Goal: Download file/media

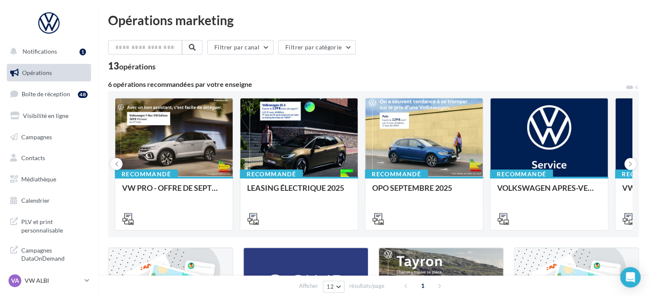
click at [594, 31] on div "Opérations marketing Filtrer par canal Filtrer par catégorie 13 opérations 6 op…" at bounding box center [373, 286] width 531 height 544
click at [34, 177] on span "Médiathèque" at bounding box center [38, 178] width 35 height 7
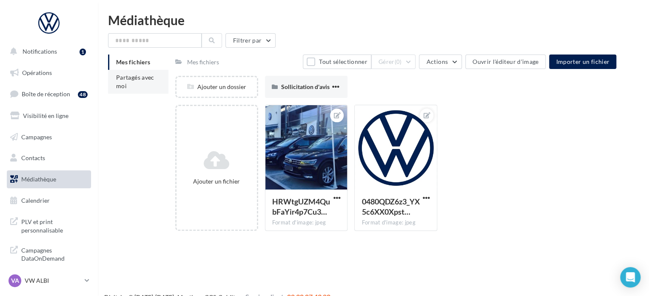
click at [145, 79] on span "Partagés avec moi" at bounding box center [135, 82] width 38 height 16
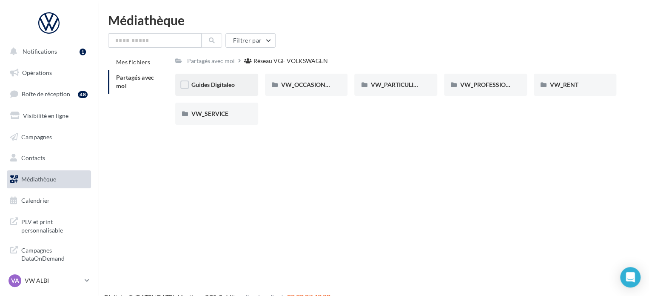
click at [201, 92] on div "Guides Digitaleo" at bounding box center [216, 85] width 83 height 22
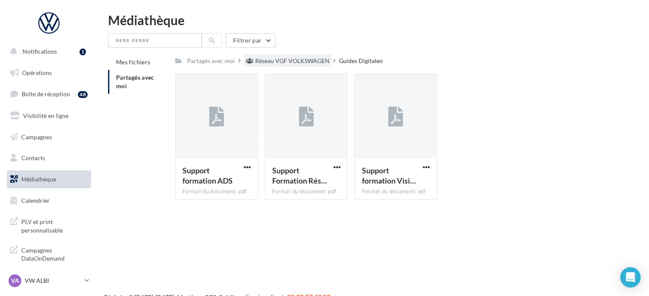
click at [311, 62] on div "Réseau VGF VOLKSWAGEN" at bounding box center [292, 61] width 74 height 9
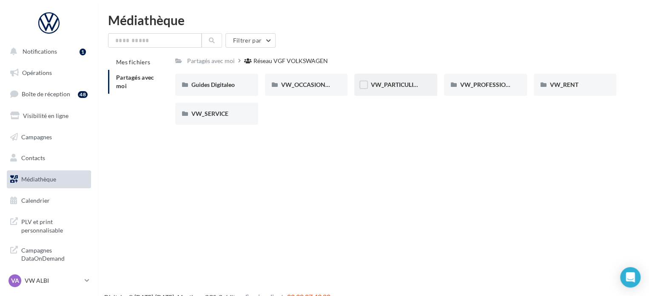
click at [380, 85] on span "VW_PARTICULIERS" at bounding box center [397, 84] width 53 height 7
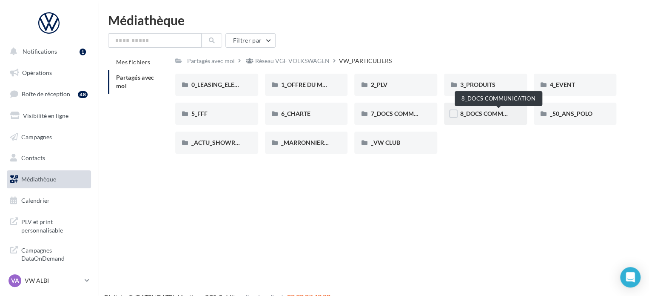
click at [478, 114] on span "8_DOCS COMMUNICATION" at bounding box center [498, 113] width 76 height 7
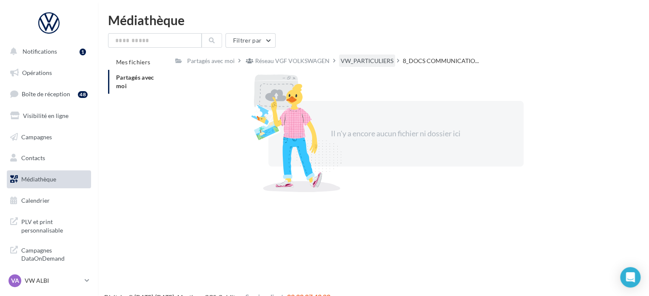
click at [366, 61] on div "VW_PARTICULIERS" at bounding box center [367, 61] width 53 height 9
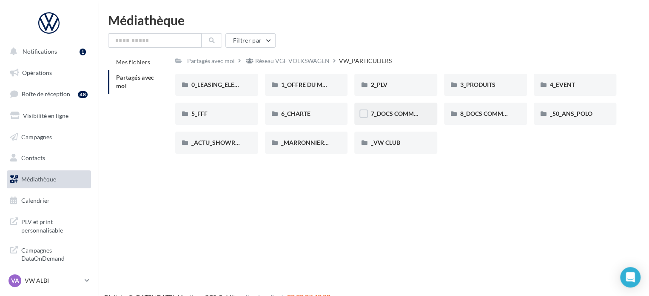
click at [391, 117] on div "7_DOCS COMMERCIAUX" at bounding box center [396, 113] width 51 height 9
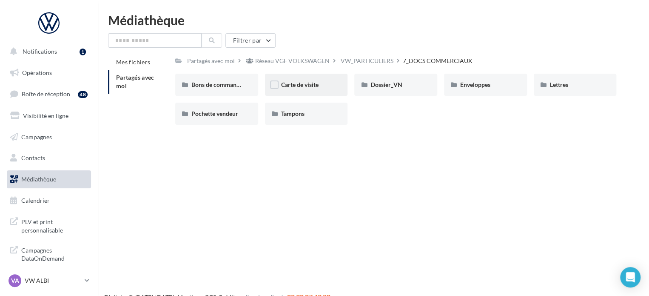
click at [301, 83] on span "Carte de visite" at bounding box center [299, 84] width 37 height 7
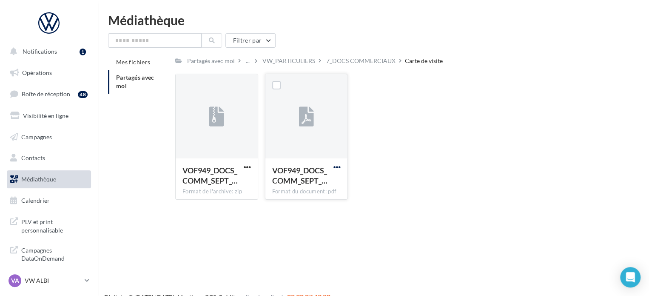
click at [336, 166] on span "button" at bounding box center [336, 166] width 7 height 7
click at [298, 186] on button "Télécharger" at bounding box center [299, 184] width 85 height 22
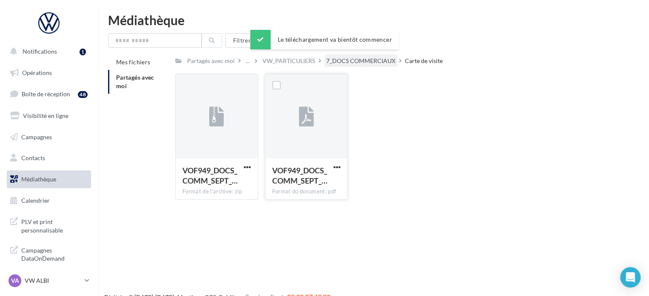
click at [360, 62] on div "7_DOCS COMMERCIAUX" at bounding box center [360, 61] width 69 height 9
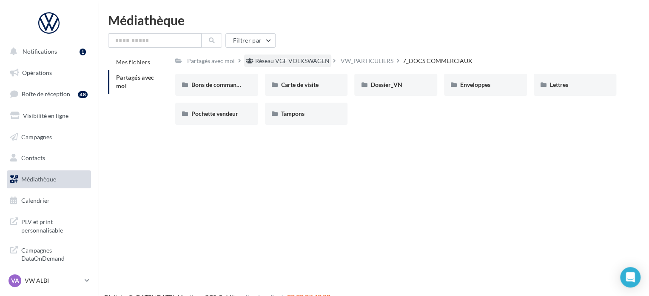
click at [297, 61] on div "Réseau VGF VOLKSWAGEN" at bounding box center [292, 61] width 74 height 9
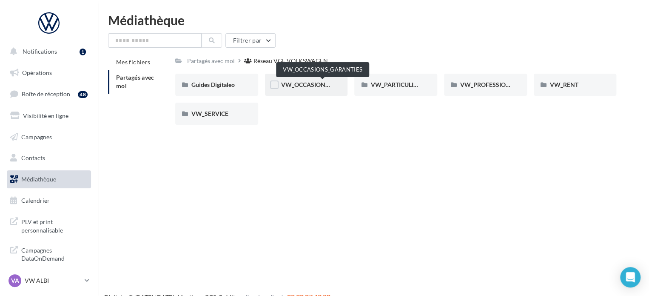
click at [296, 83] on span "VW_OCCASIONS_GARANTIES" at bounding box center [322, 84] width 83 height 7
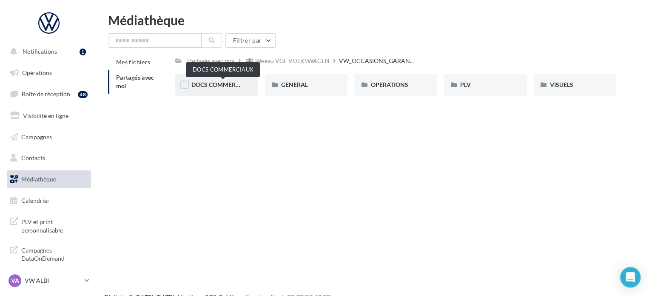
click at [235, 86] on span "DOCS COMMERCIAUX" at bounding box center [222, 84] width 63 height 7
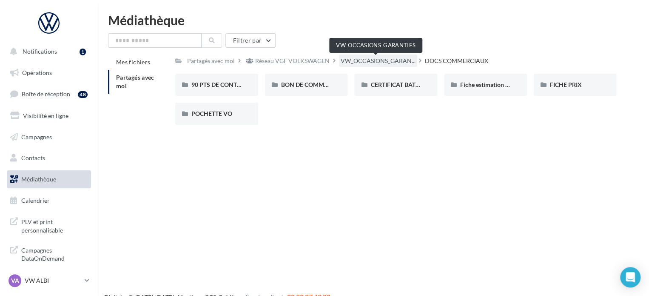
click at [359, 63] on span "VW_OCCASIONS_GARAN..." at bounding box center [378, 61] width 75 height 9
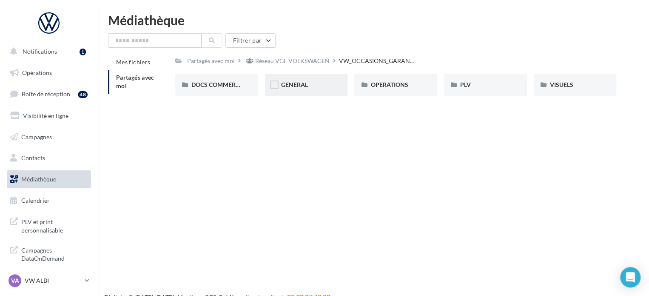
click at [269, 88] on div "GENERAL" at bounding box center [306, 85] width 83 height 22
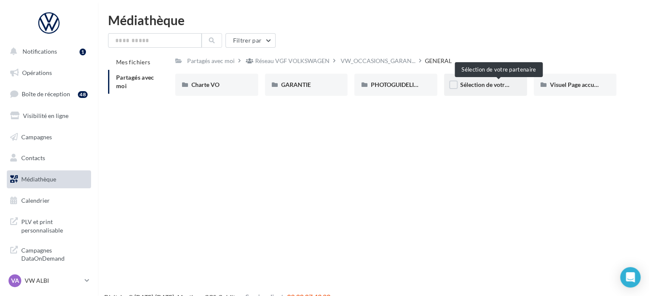
click at [475, 86] on span "Sélection de votre partenaire" at bounding box center [498, 84] width 77 height 7
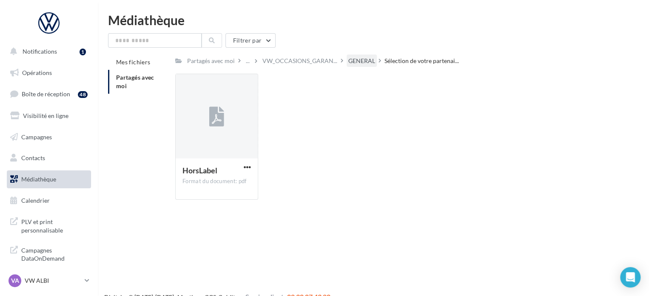
click at [361, 61] on div "GENERAL" at bounding box center [362, 61] width 27 height 9
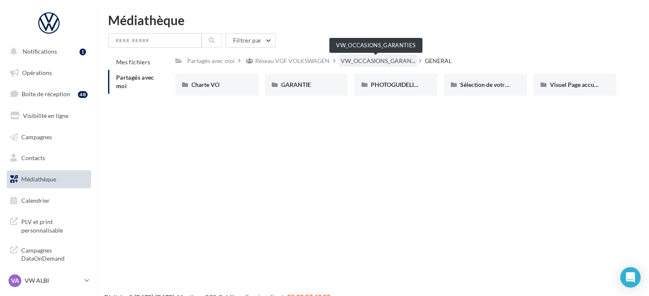
click at [357, 63] on span "VW_OCCASIONS_GARAN..." at bounding box center [378, 61] width 75 height 9
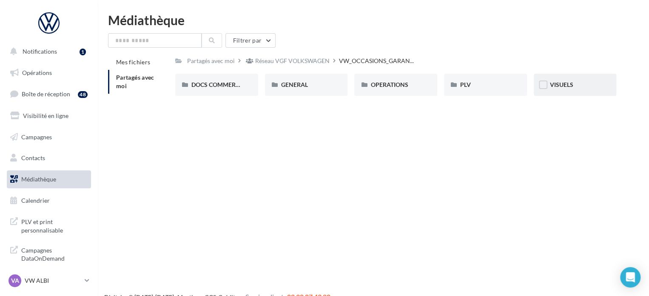
click at [558, 81] on div "VISUELS" at bounding box center [575, 84] width 51 height 9
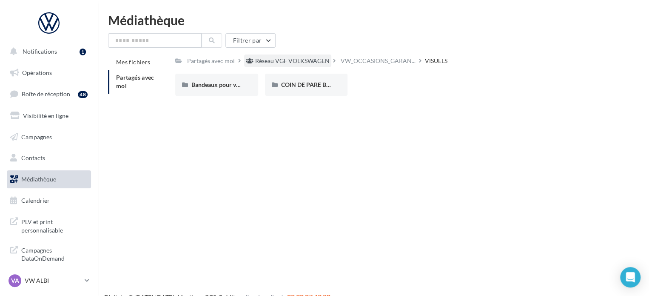
click at [271, 63] on div "Réseau VGF VOLKSWAGEN" at bounding box center [292, 61] width 74 height 9
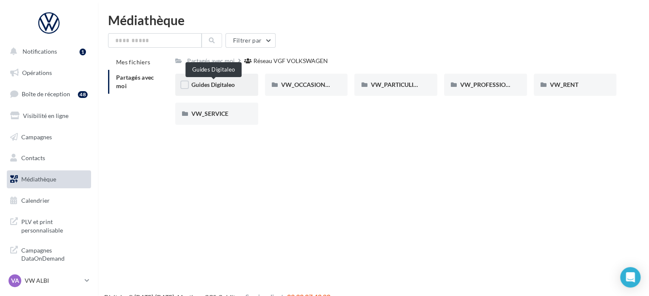
click at [206, 83] on span "Guides Digitaleo" at bounding box center [212, 84] width 43 height 7
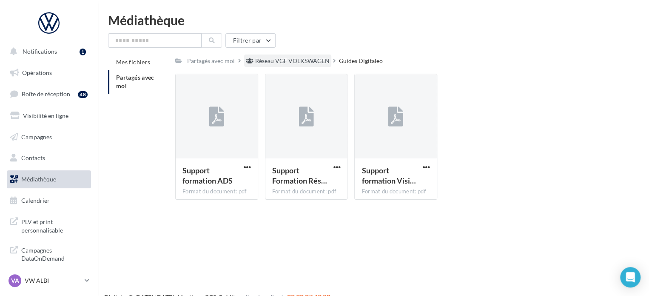
click at [286, 60] on div "Réseau VGF VOLKSWAGEN" at bounding box center [292, 61] width 74 height 9
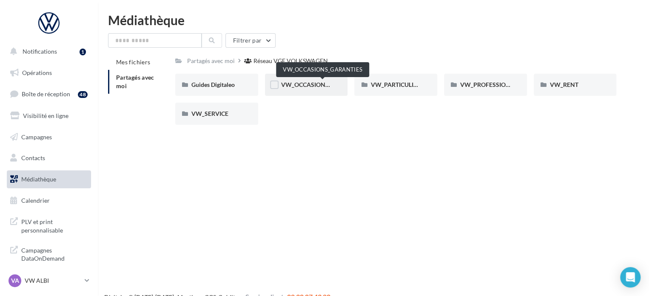
click at [300, 84] on span "VW_OCCASIONS_GARANTIES" at bounding box center [322, 84] width 83 height 7
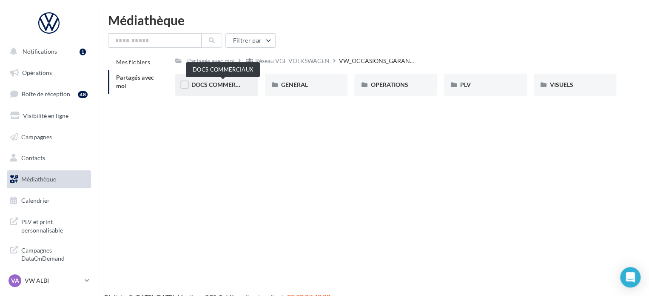
click at [216, 85] on span "DOCS COMMERCIAUX" at bounding box center [222, 84] width 63 height 7
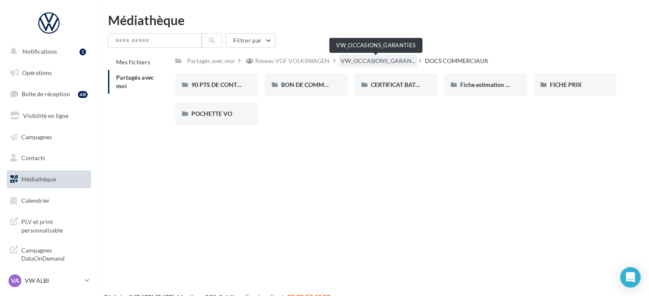
click at [392, 56] on div "VW_OCCASIONS_GARAN..." at bounding box center [378, 60] width 78 height 12
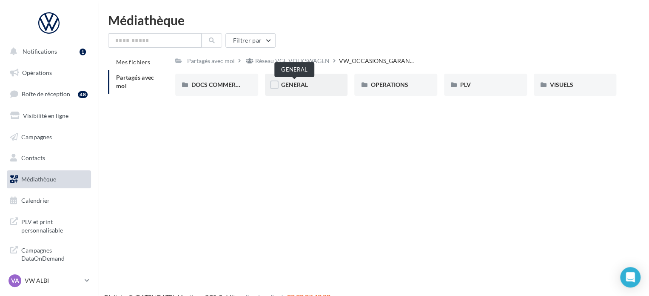
click at [291, 87] on span "GENERAL" at bounding box center [294, 84] width 27 height 7
click at [370, 61] on span "VW_OCCASIONS_GARAN..." at bounding box center [378, 61] width 75 height 9
click at [389, 83] on span "OPERATIONS" at bounding box center [389, 84] width 37 height 7
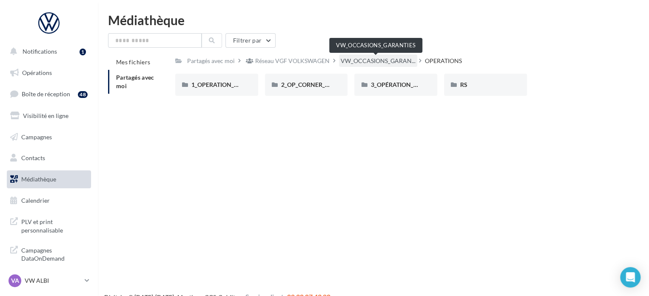
click at [372, 60] on span "VW_OCCASIONS_GARAN..." at bounding box center [378, 61] width 75 height 9
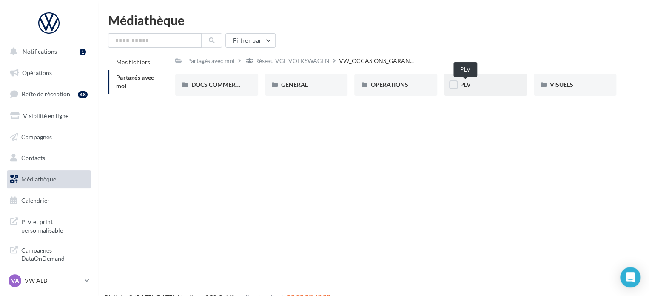
click at [461, 86] on span "PLV" at bounding box center [465, 84] width 11 height 7
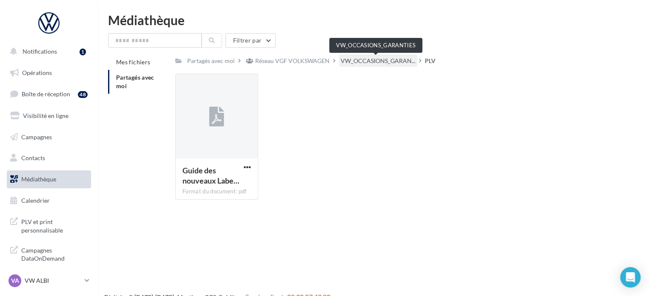
click at [373, 62] on span "VW_OCCASIONS_GARAN..." at bounding box center [378, 61] width 75 height 9
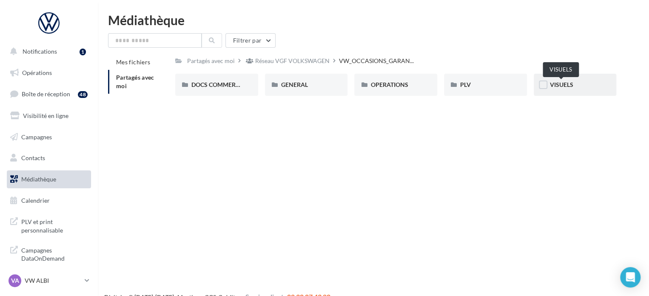
click at [563, 86] on span "VISUELS" at bounding box center [561, 84] width 23 height 7
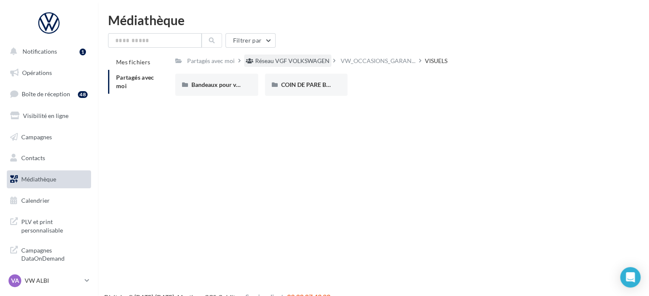
click at [278, 57] on div "Réseau VGF VOLKSWAGEN" at bounding box center [292, 61] width 74 height 9
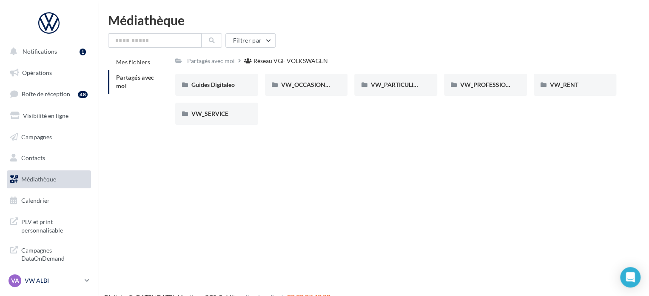
click at [28, 283] on p "VW ALBI" at bounding box center [53, 280] width 57 height 9
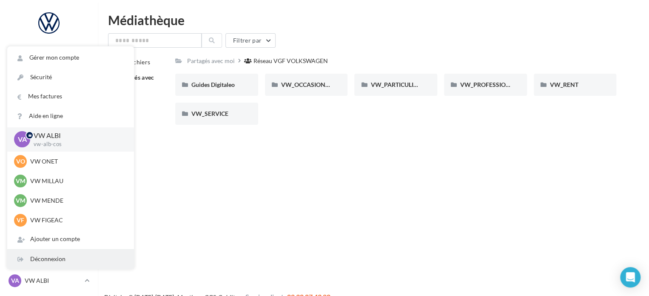
click at [47, 260] on div "Déconnexion" at bounding box center [70, 258] width 127 height 19
